Goal: Information Seeking & Learning: Learn about a topic

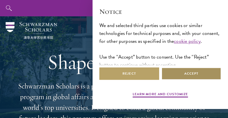
click at [205, 72] on button "Accept" at bounding box center [192, 74] width 60 height 13
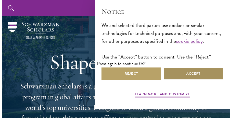
scroll to position [25, 0]
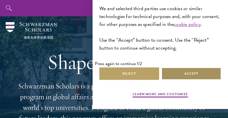
click at [205, 72] on button "Accept" at bounding box center [192, 74] width 60 height 13
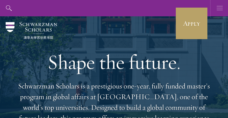
click at [220, 5] on icon "button" at bounding box center [220, 8] width 6 height 16
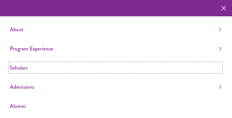
click at [31, 66] on link "Scholars" at bounding box center [116, 67] width 212 height 9
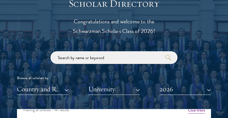
scroll to position [643, 0]
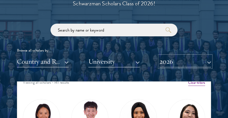
click at [188, 64] on button "2026" at bounding box center [186, 62] width 52 height 12
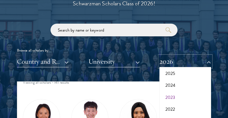
scroll to position [32, 0]
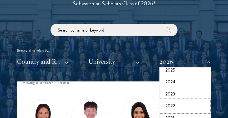
click at [174, 106] on button "2022" at bounding box center [185, 106] width 48 height 12
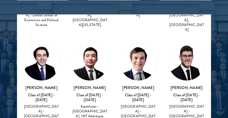
scroll to position [260, 0]
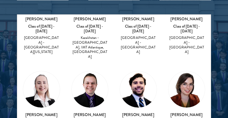
drag, startPoint x: 121, startPoint y: 77, endPoint x: 155, endPoint y: 77, distance: 34.2
click at [155, 77] on div "[PERSON_NAME] Class of [DATE] - [DATE] [GEOGRAPHIC_DATA] - [GEOGRAPHIC_DATA][PE…" at bounding box center [138, 112] width 49 height 92
copy h3 "[PERSON_NAME]"
click at [163, 91] on div "[PERSON_NAME] Class of [DATE] - [DATE] [GEOGRAPHIC_DATA] - [US_STATE][GEOGRAPHI…" at bounding box center [187, 112] width 49 height 92
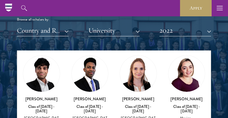
scroll to position [161, 0]
